Goal: Find specific page/section: Find specific page/section

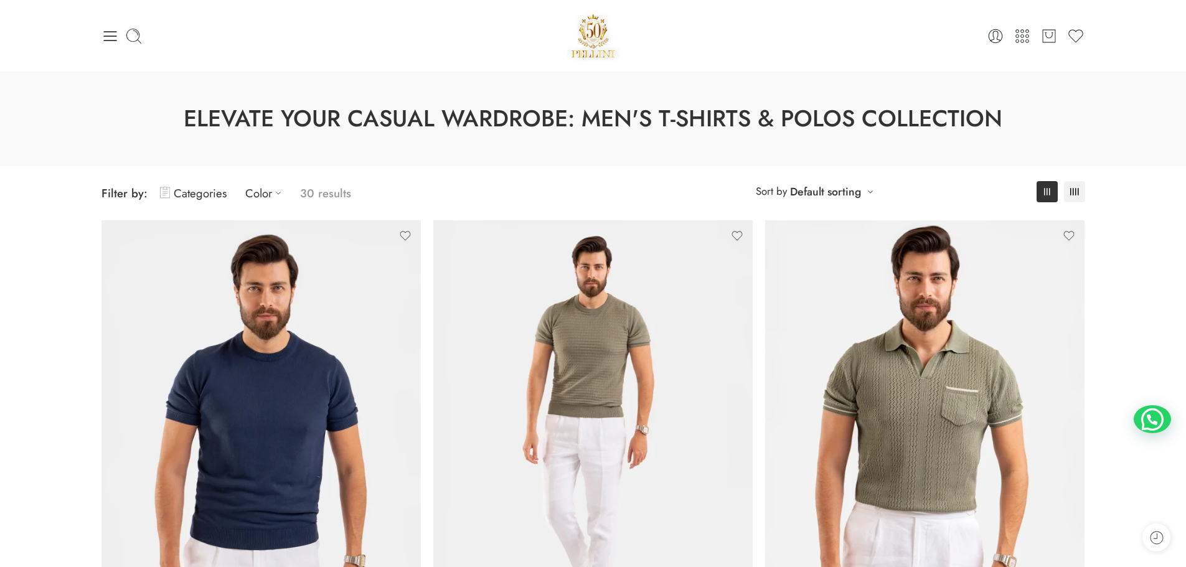
click at [100, 32] on div "0 Cart 0 Wishlist Search here" at bounding box center [593, 35] width 996 height 53
click at [113, 36] on icon at bounding box center [109, 36] width 13 height 10
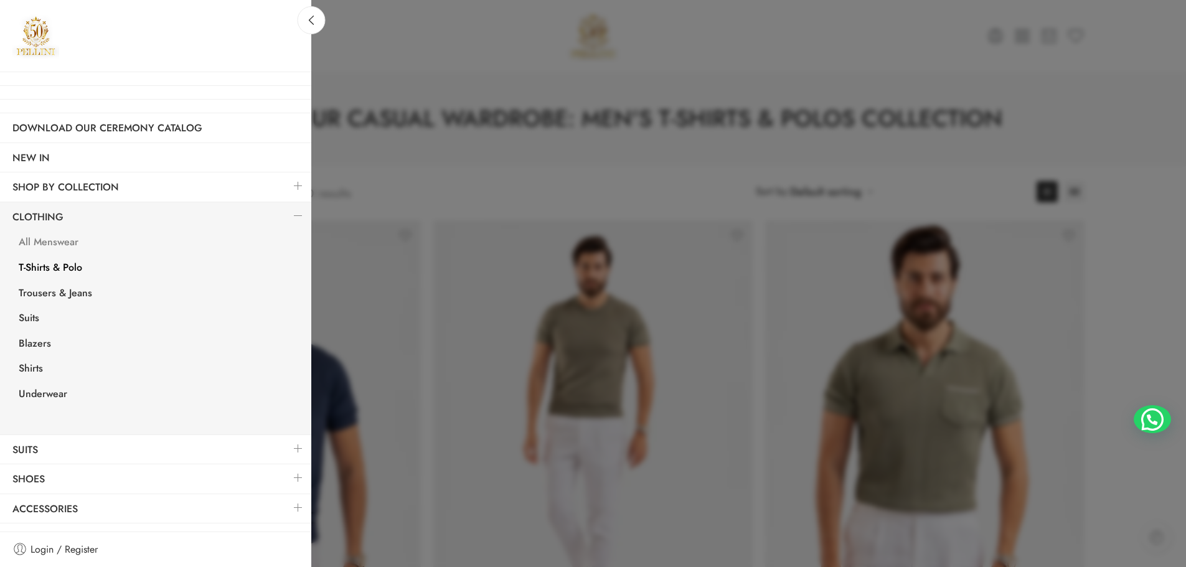
click at [55, 239] on link "All Menswear" at bounding box center [158, 244] width 305 height 26
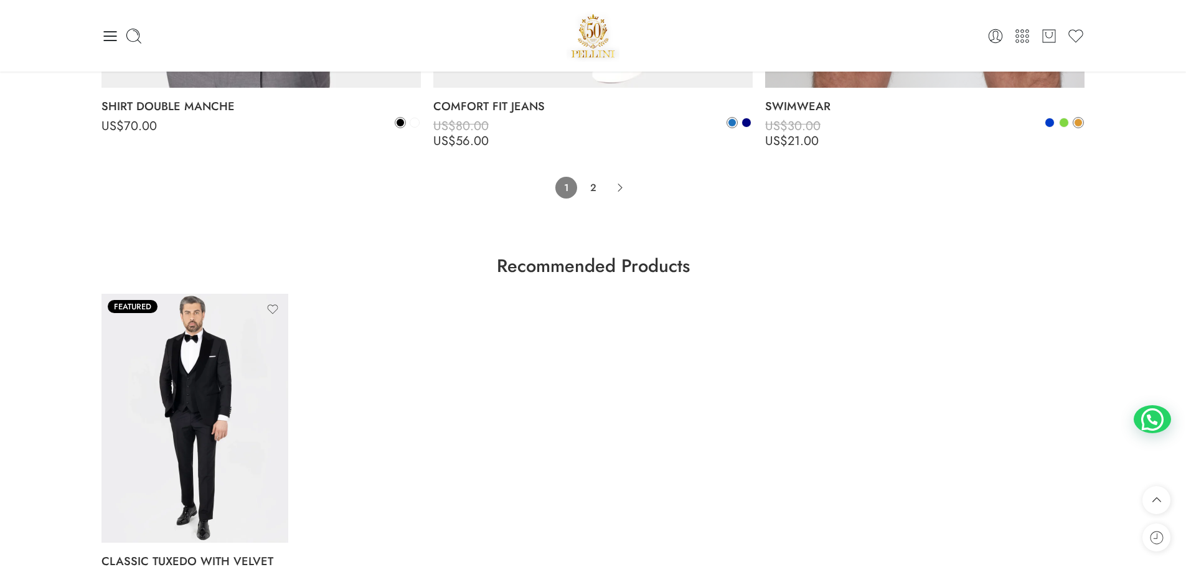
scroll to position [9975, 0]
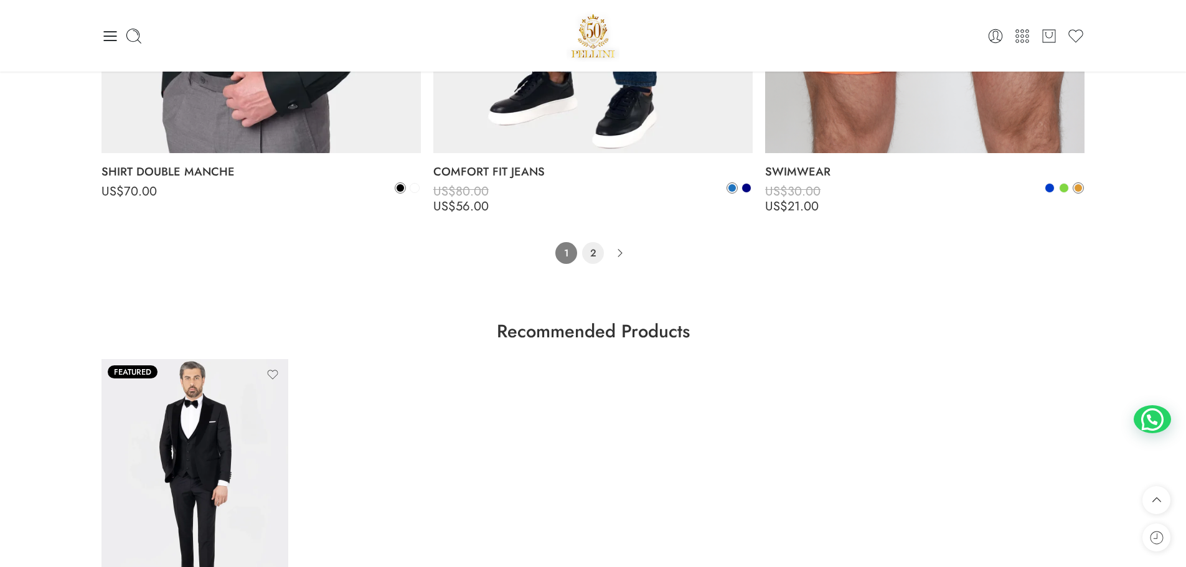
click at [586, 258] on link "2" at bounding box center [593, 253] width 22 height 22
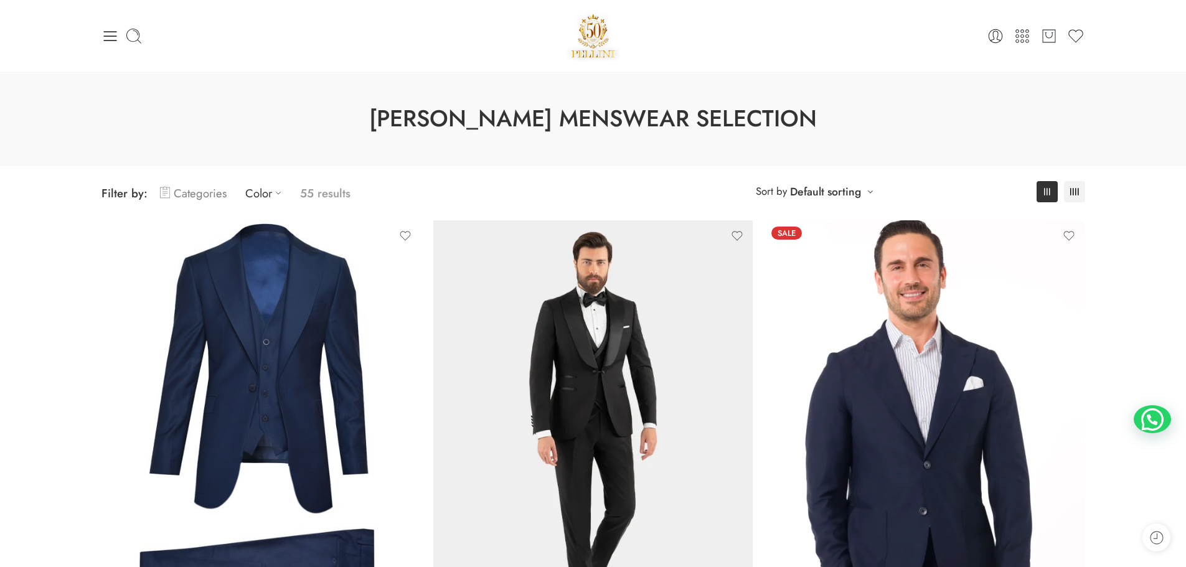
click at [192, 191] on link "Categories" at bounding box center [193, 193] width 67 height 29
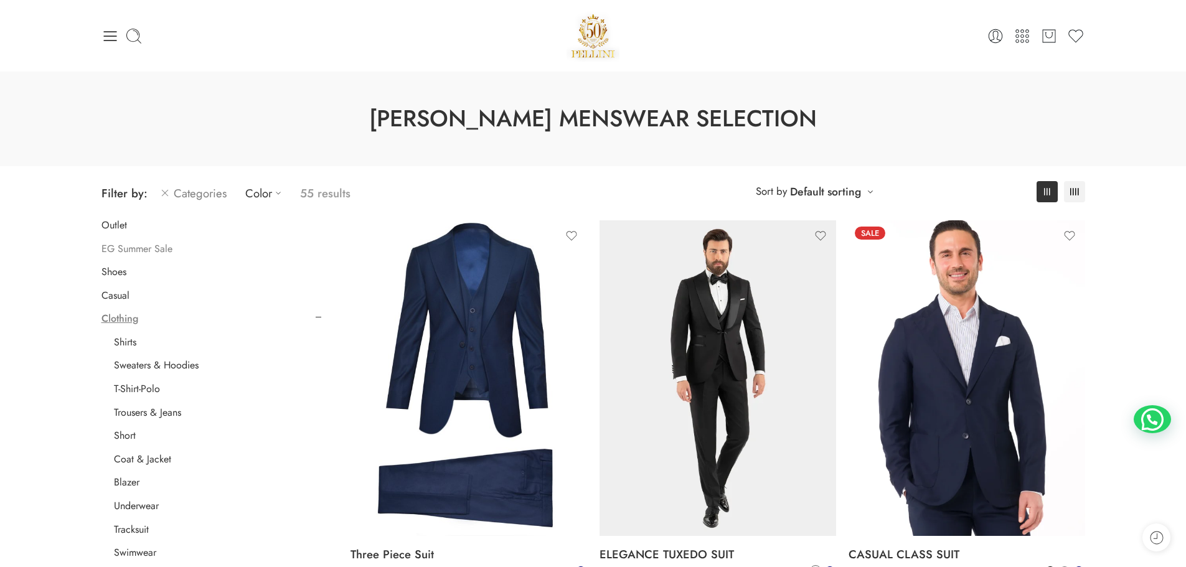
click at [141, 250] on link "EG Summer Sale" at bounding box center [136, 249] width 71 height 12
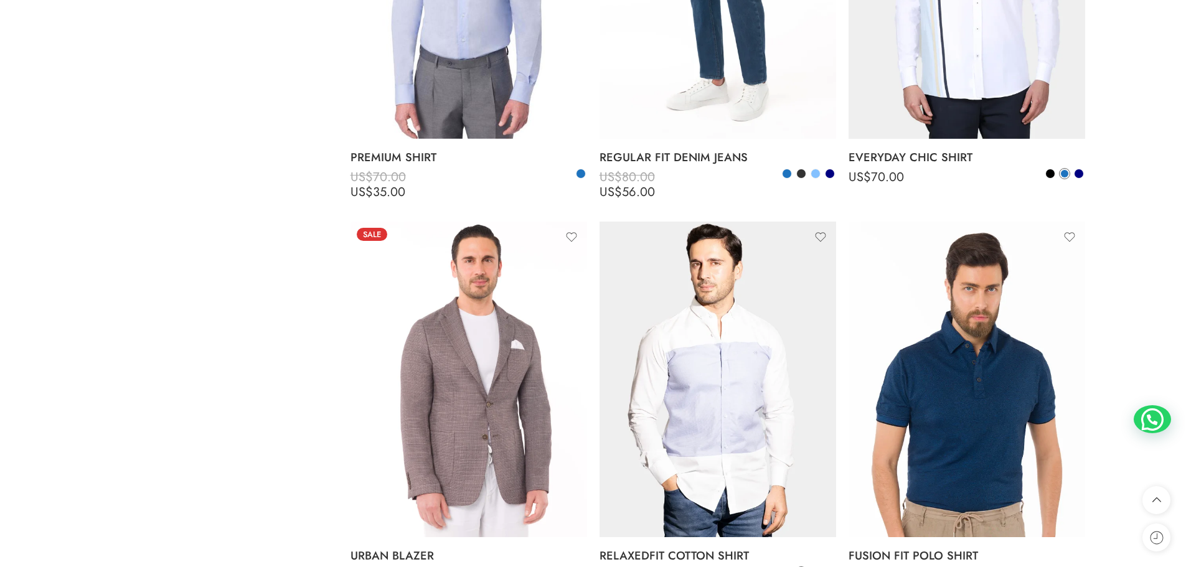
scroll to position [2007, 0]
